Goal: Navigation & Orientation: Find specific page/section

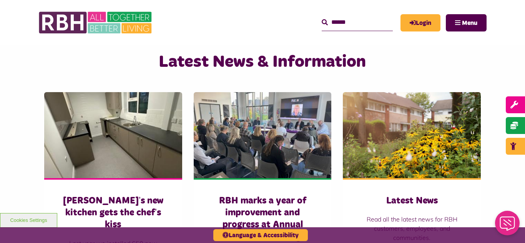
scroll to position [477, 0]
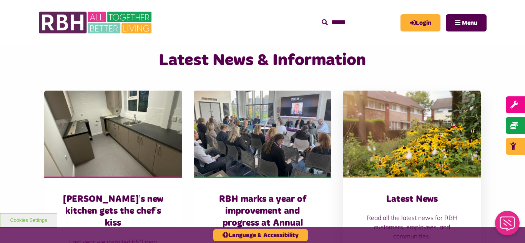
click at [400, 118] on img at bounding box center [412, 134] width 138 height 86
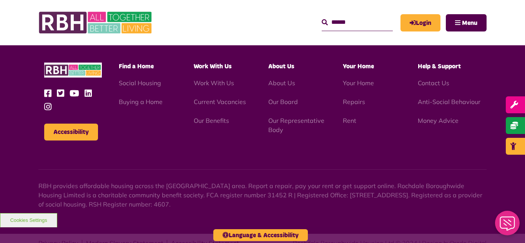
scroll to position [1094, 0]
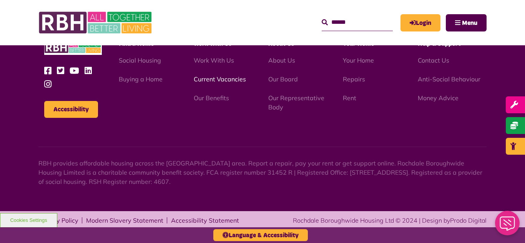
click at [226, 80] on link "Current Vacancies" at bounding box center [220, 79] width 52 height 8
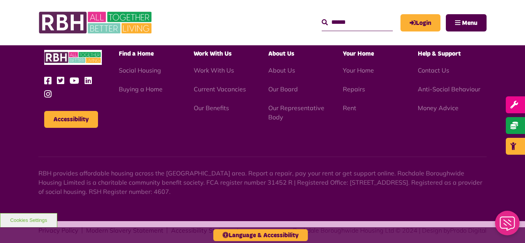
scroll to position [731, 0]
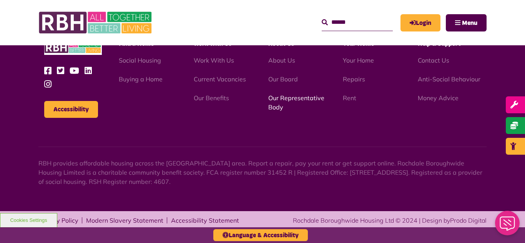
click at [286, 100] on link "Our Representative Body" at bounding box center [296, 102] width 56 height 17
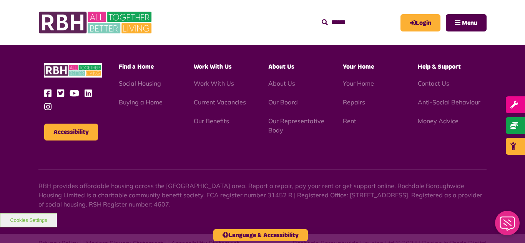
scroll to position [2337, 0]
